Goal: Task Accomplishment & Management: Use online tool/utility

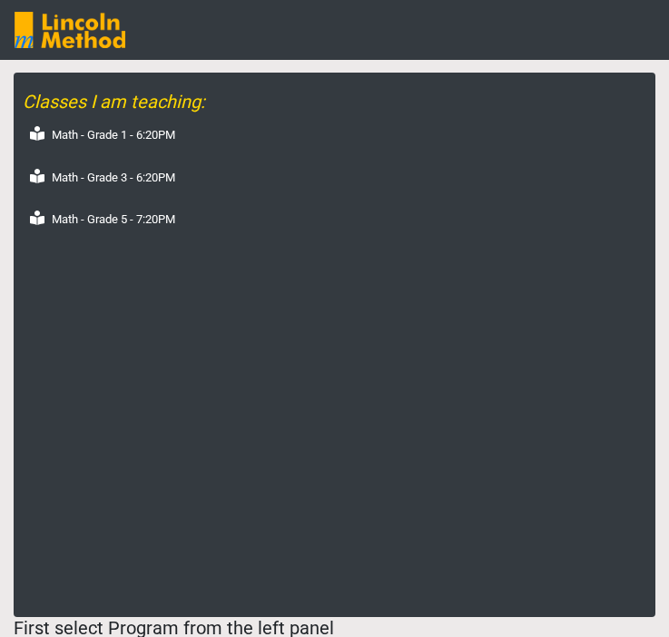
select select "month"
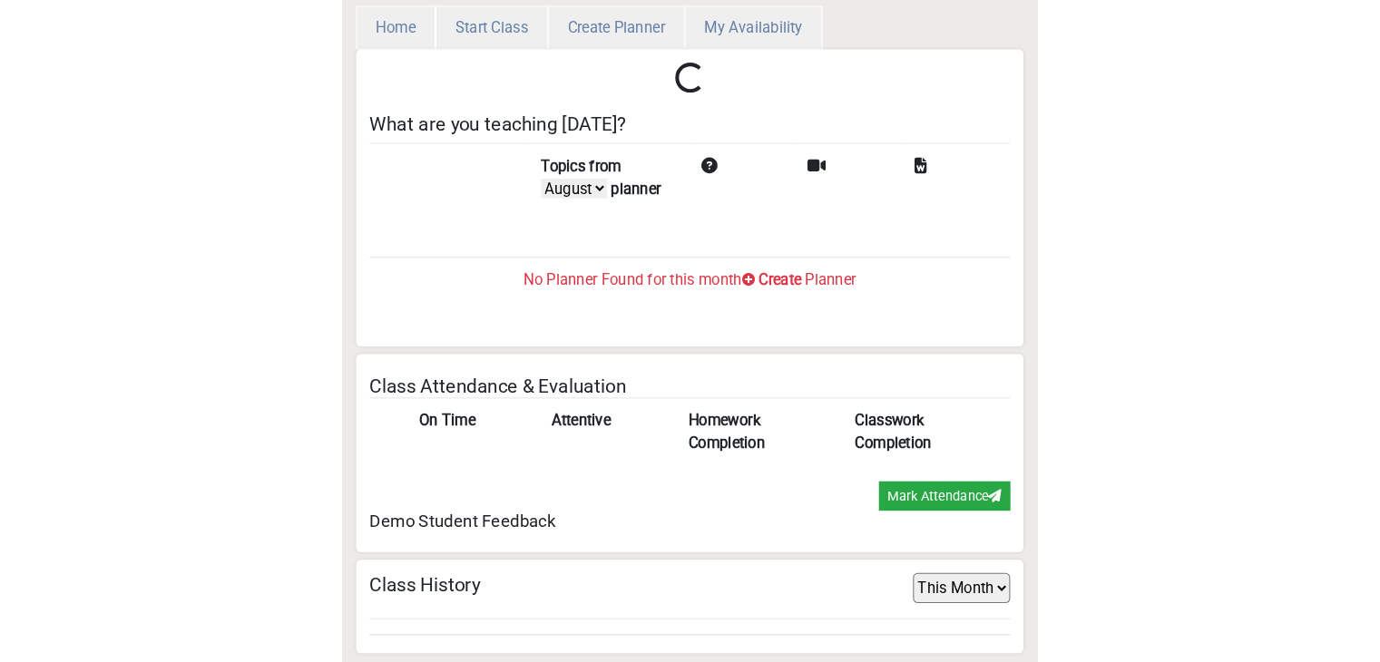
scroll to position [59, 0]
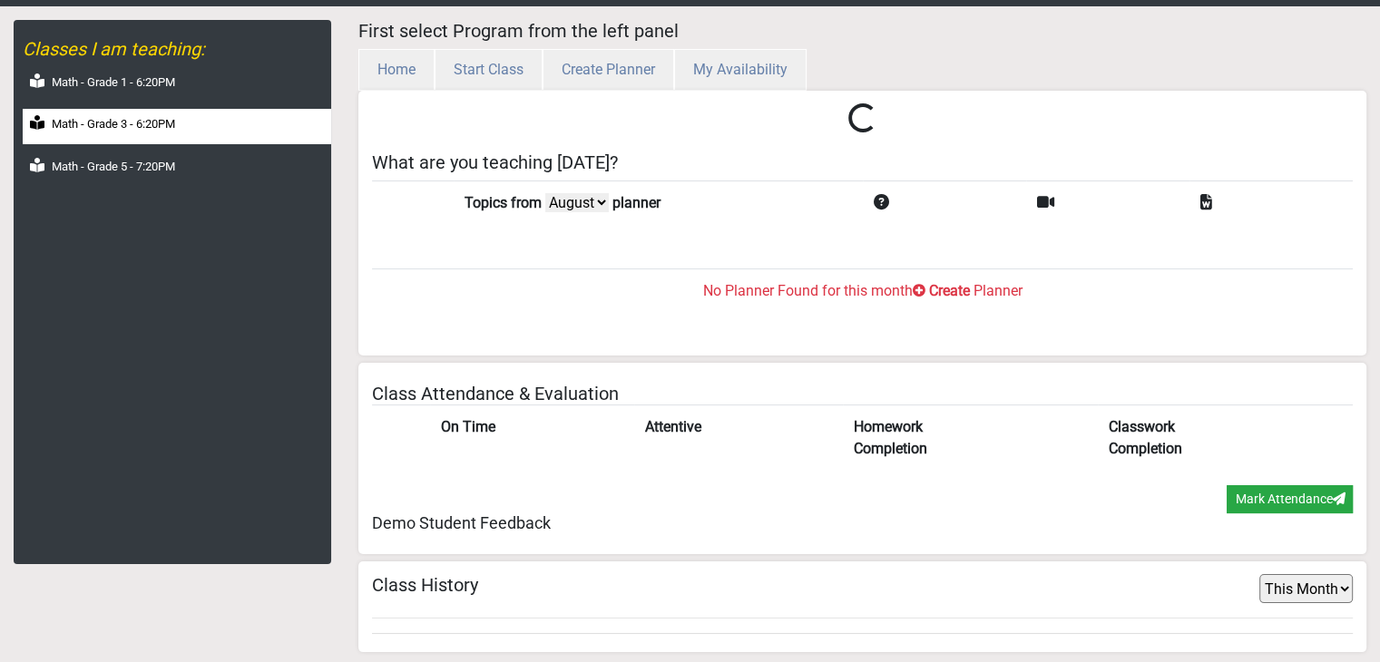
click at [214, 119] on div "Math - Grade 3 - 6:20PM" at bounding box center [177, 126] width 308 height 35
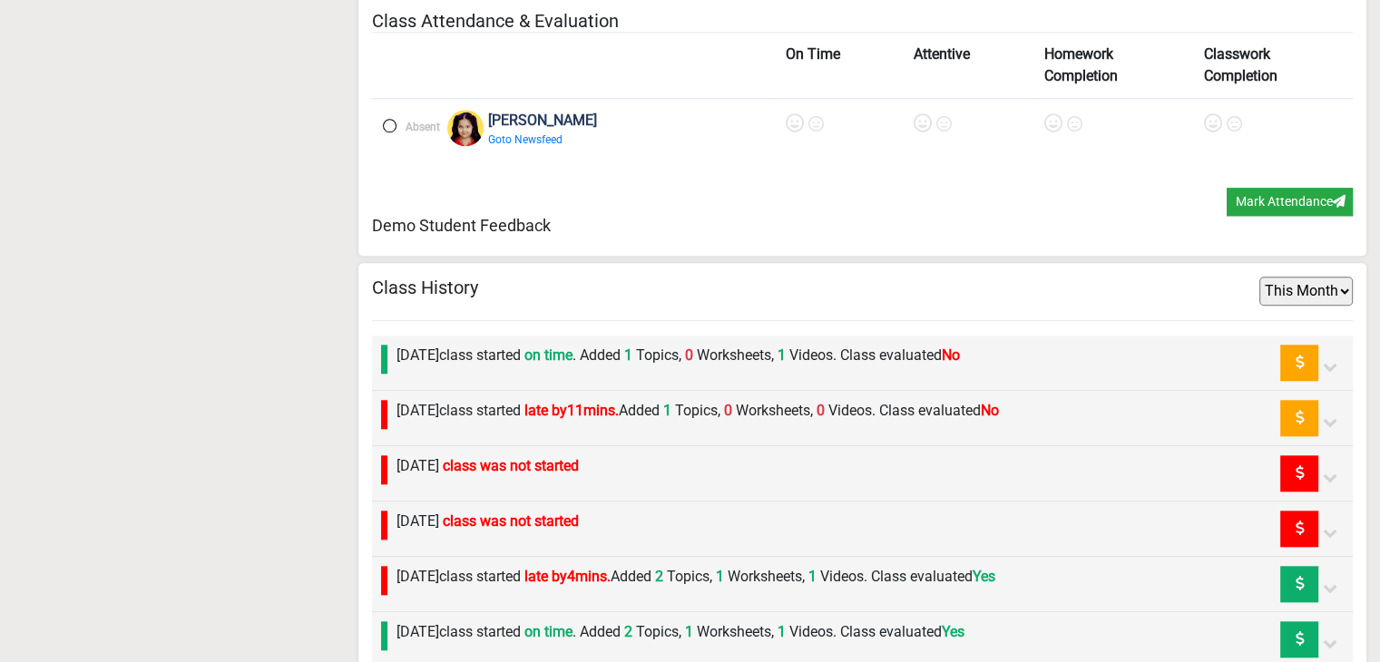
scroll to position [1873, 0]
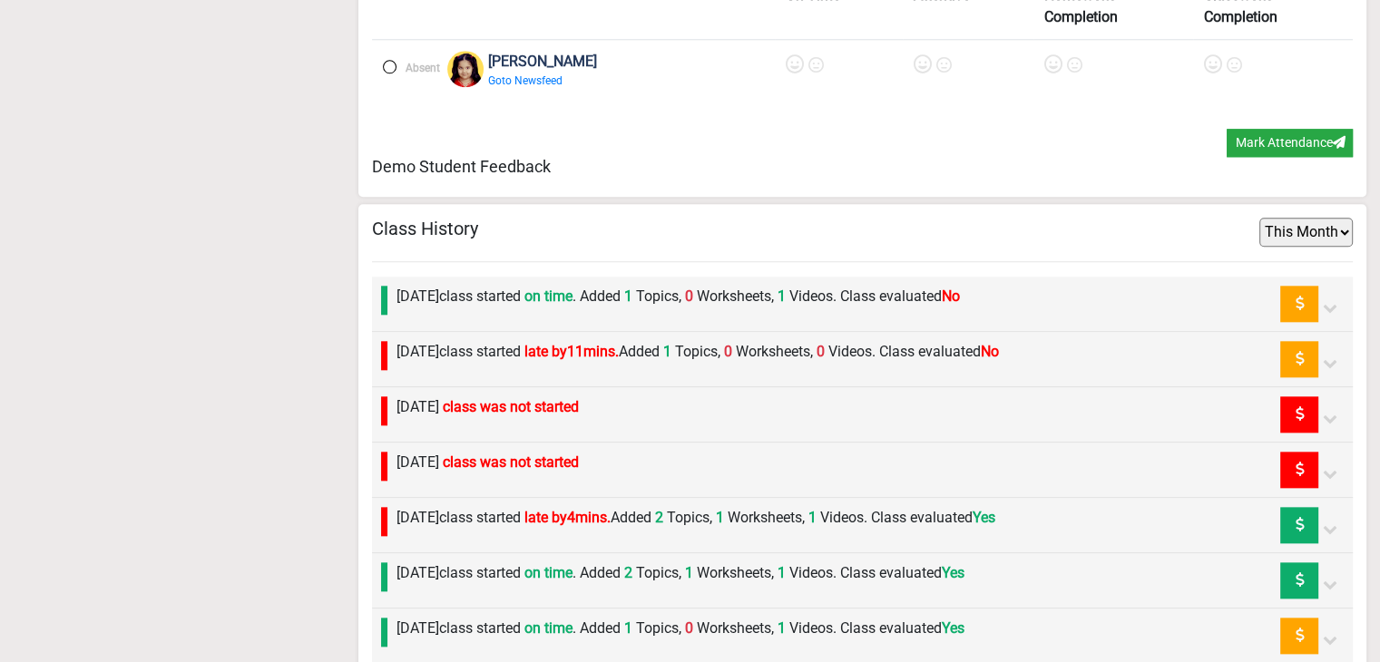
click at [535, 343] on label "[DATE] class started late by 11 mins. Added 1 Topics, 0 Worksheets, 0 Videos. C…" at bounding box center [697, 352] width 602 height 22
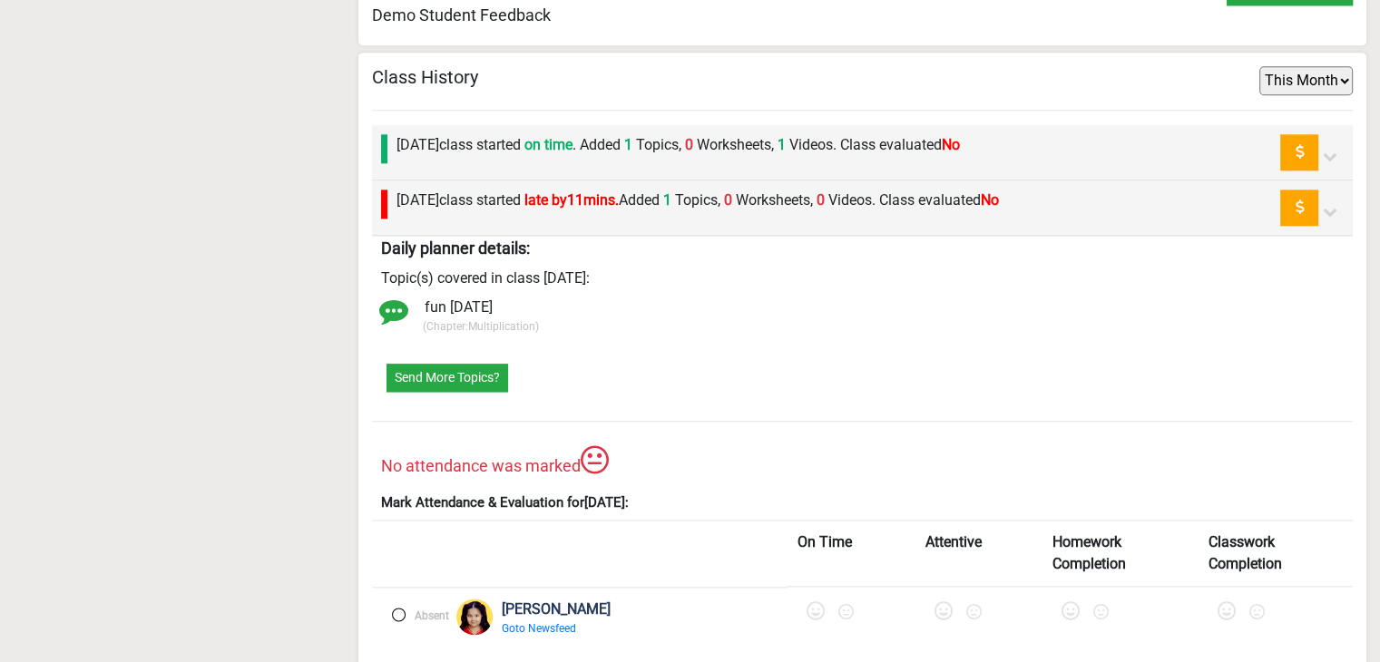
scroll to position [2055, 0]
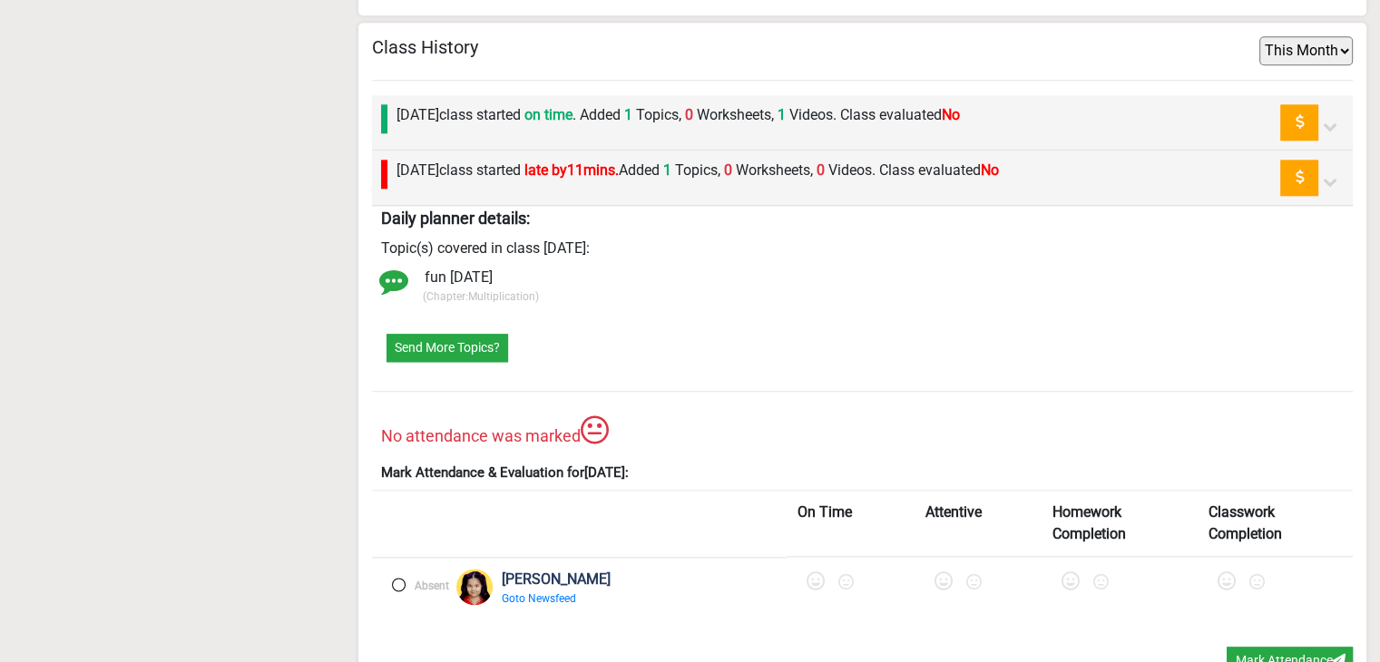
click at [393, 578] on label at bounding box center [399, 585] width 14 height 14
click at [668, 574] on icon at bounding box center [818, 581] width 18 height 18
click at [668, 575] on icon at bounding box center [951, 581] width 18 height 18
click at [668, 578] on icon at bounding box center [1079, 581] width 18 height 18
click at [668, 579] on icon at bounding box center [1231, 581] width 18 height 18
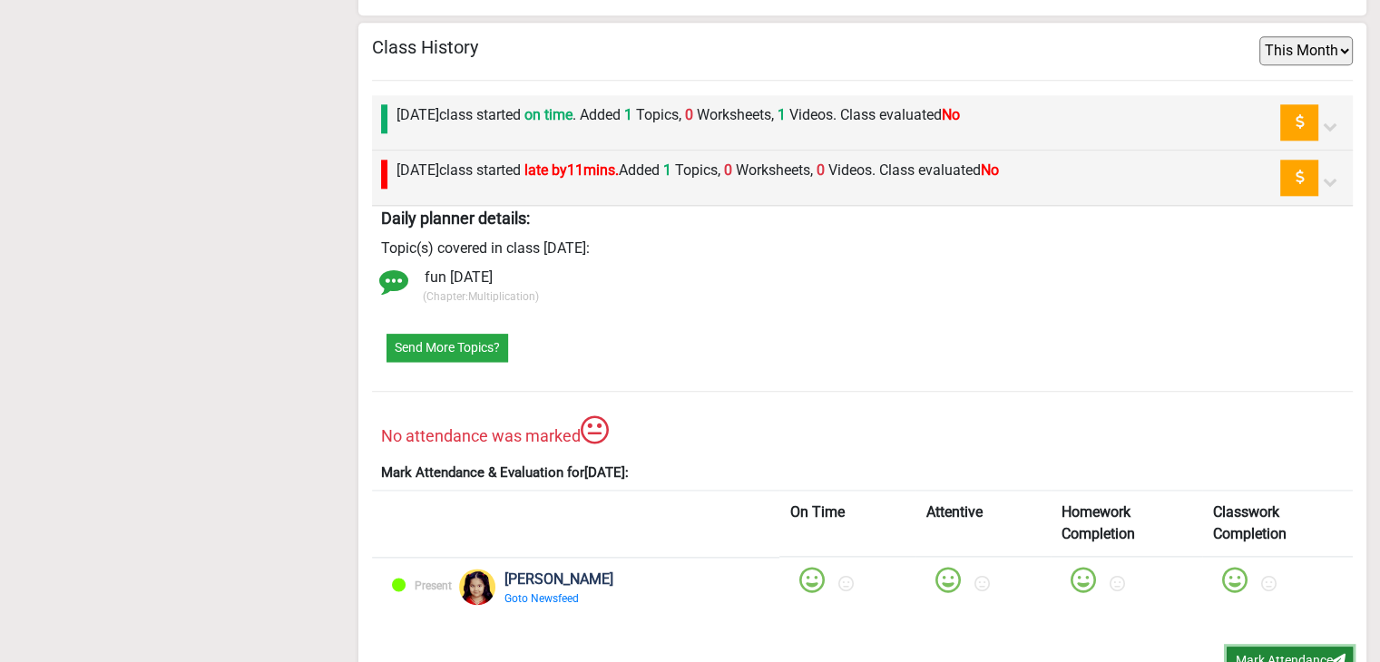
click at [668, 636] on button "Mark Attendance" at bounding box center [1289, 661] width 126 height 28
